Goal: Information Seeking & Learning: Learn about a topic

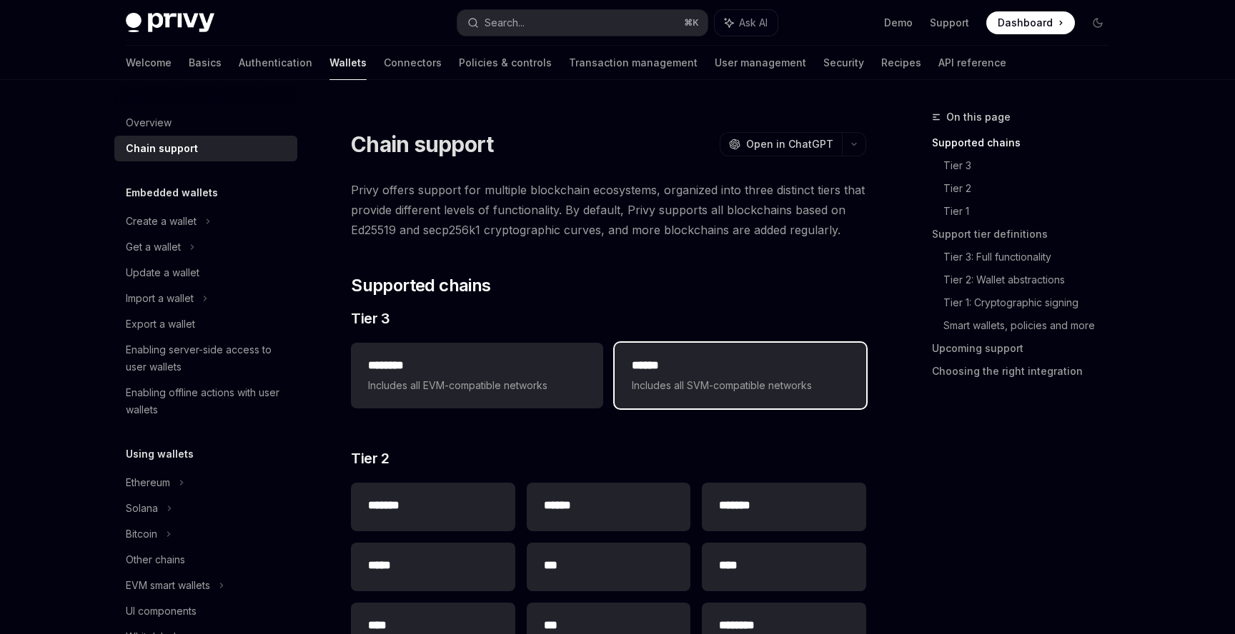
click at [698, 373] on h2 "******" at bounding box center [740, 365] width 217 height 17
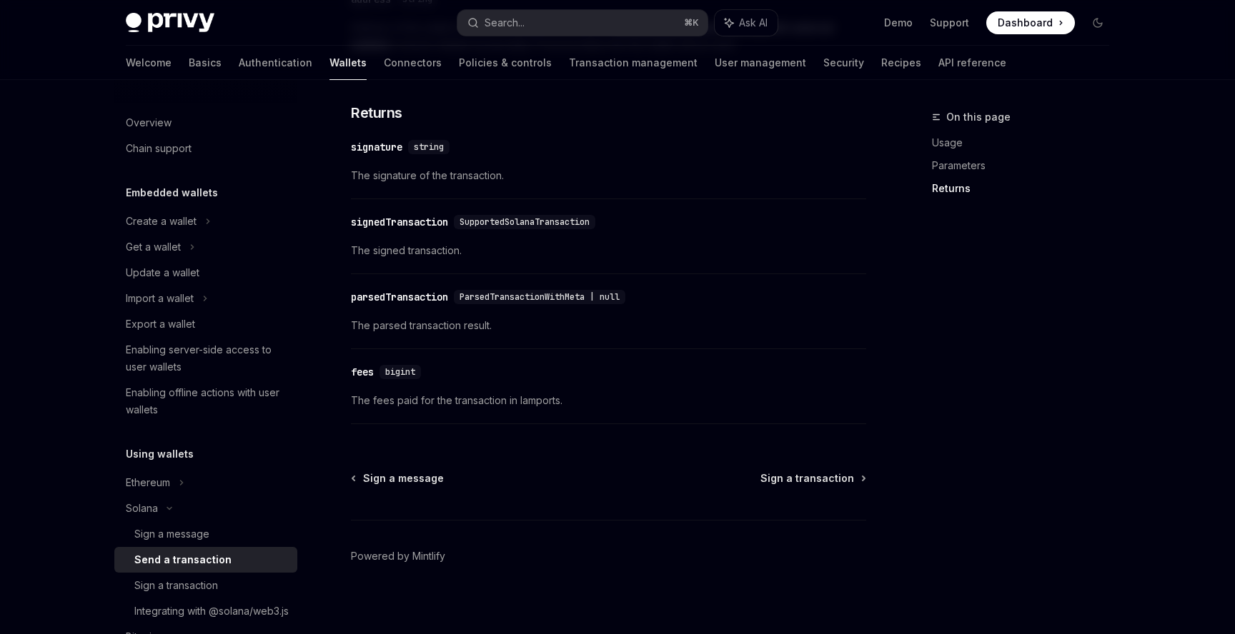
scroll to position [1842, 0]
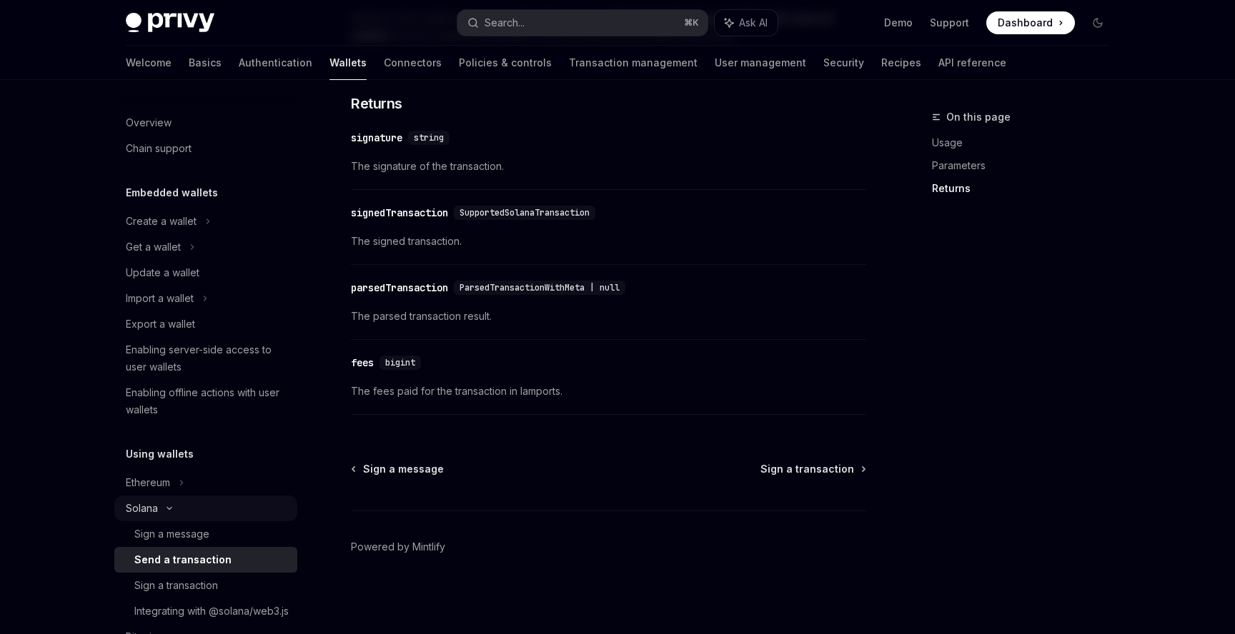
click at [139, 509] on div "Solana" at bounding box center [142, 508] width 32 height 17
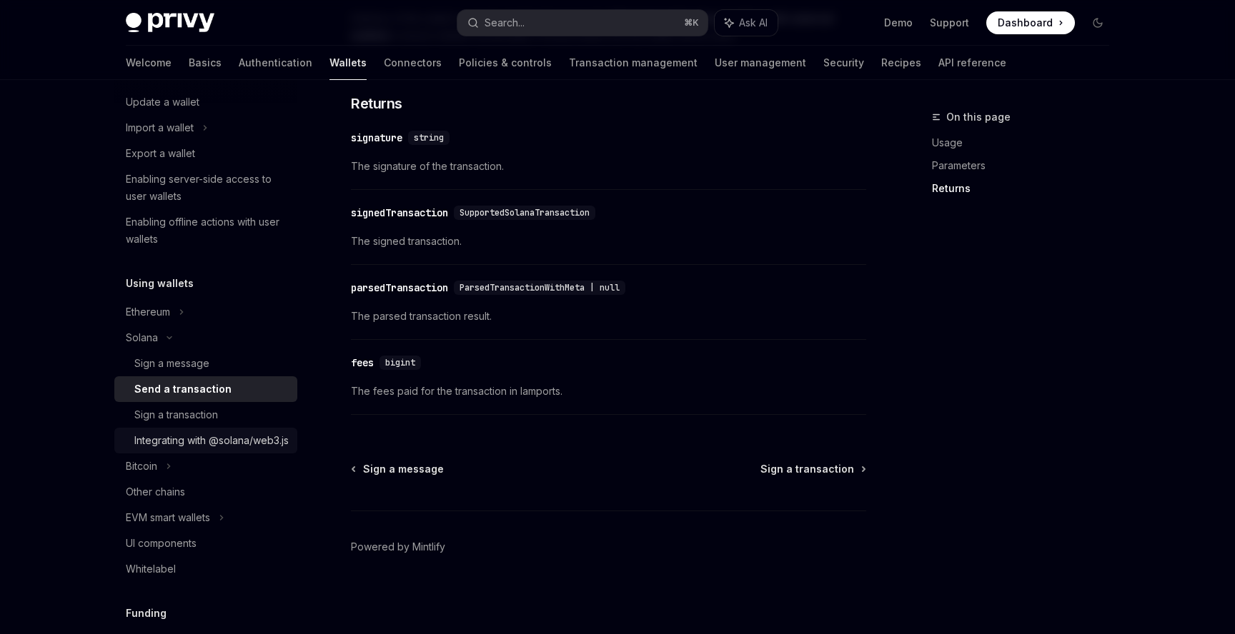
scroll to position [174, 0]
click at [185, 447] on div "Integrating with @solana/web3.js" at bounding box center [211, 437] width 154 height 17
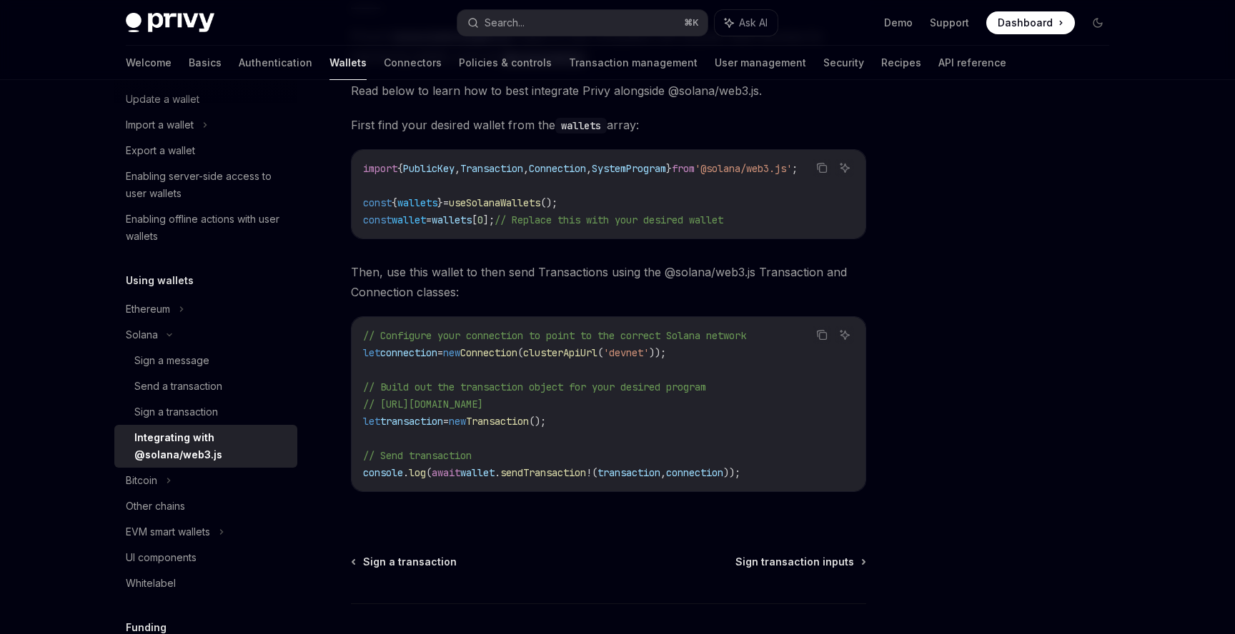
scroll to position [206, 0]
click at [154, 502] on div "Other chains" at bounding box center [155, 506] width 59 height 17
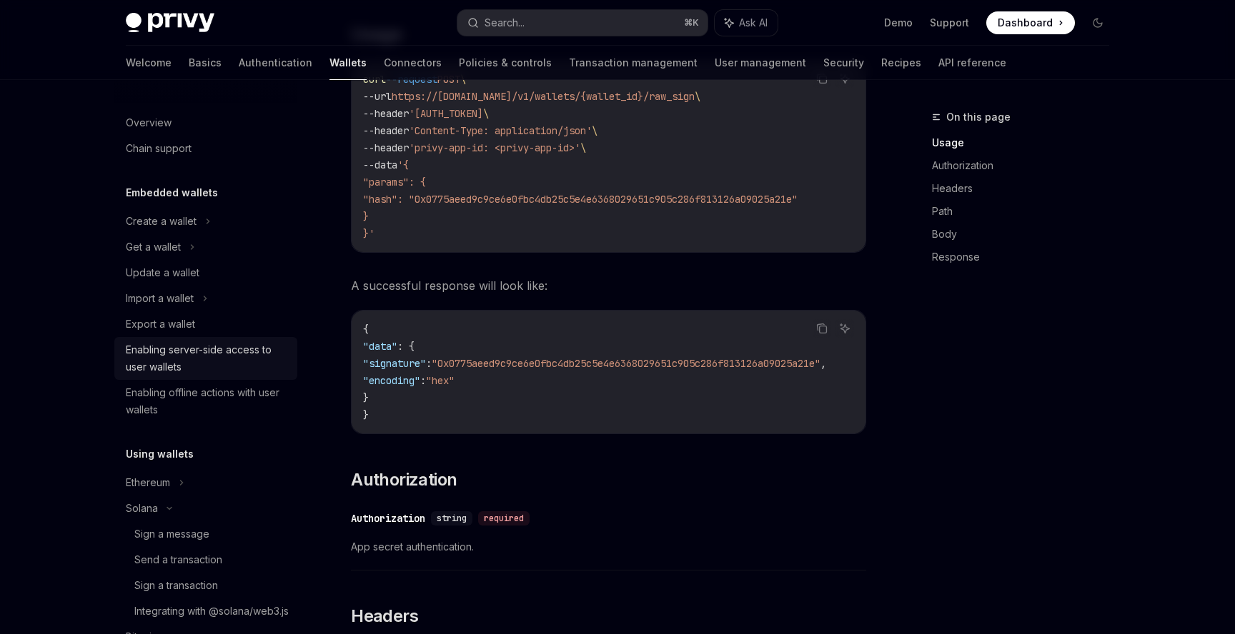
click at [181, 352] on div "Enabling server-side access to user wallets" at bounding box center [207, 359] width 163 height 34
type textarea "*"
